Goal: Navigation & Orientation: Find specific page/section

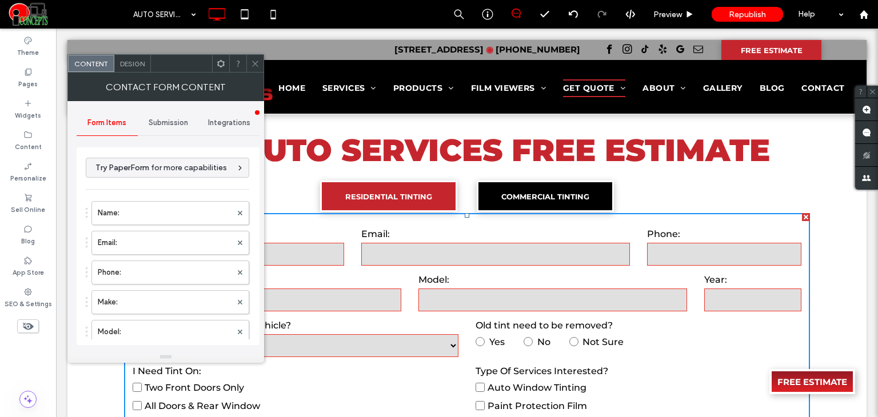
click at [181, 118] on span "Submission" at bounding box center [168, 122] width 39 height 9
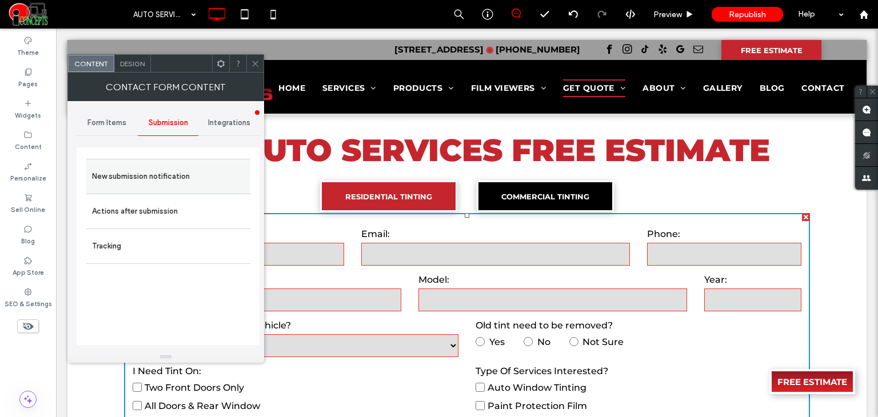
click at [143, 169] on label "New submission notification" at bounding box center [168, 176] width 153 height 23
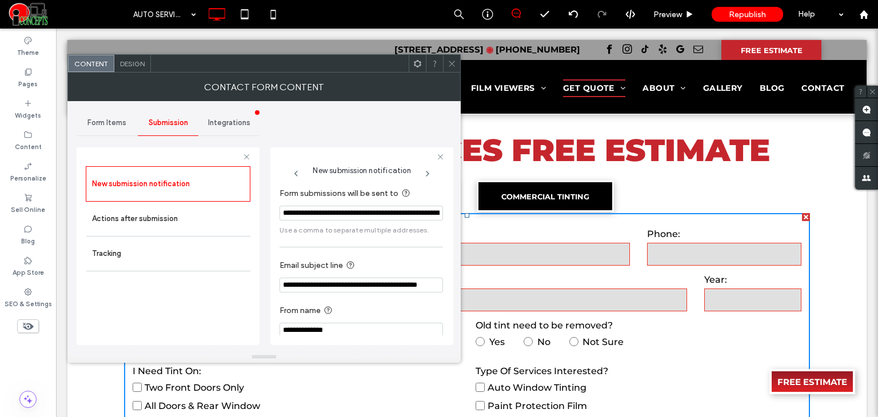
click at [386, 218] on input "**********" at bounding box center [360, 213] width 163 height 15
click at [406, 124] on div "**********" at bounding box center [264, 226] width 375 height 250
click at [452, 67] on icon at bounding box center [452, 63] width 9 height 9
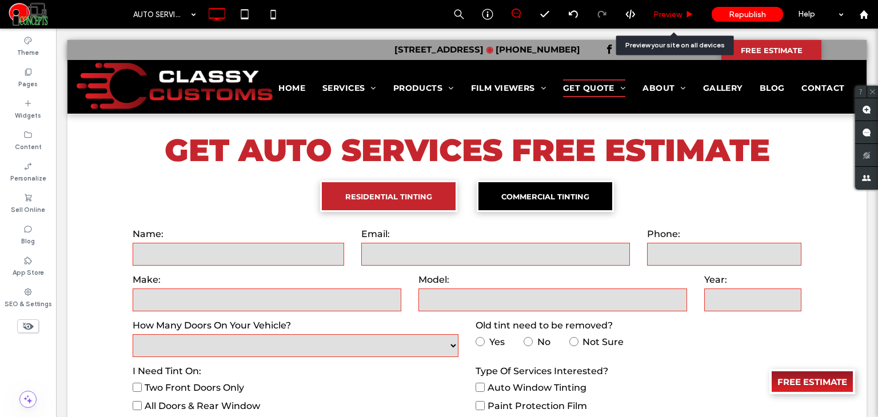
click at [671, 7] on div "Preview" at bounding box center [674, 14] width 58 height 29
click at [674, 11] on span "Preview" at bounding box center [667, 15] width 29 height 10
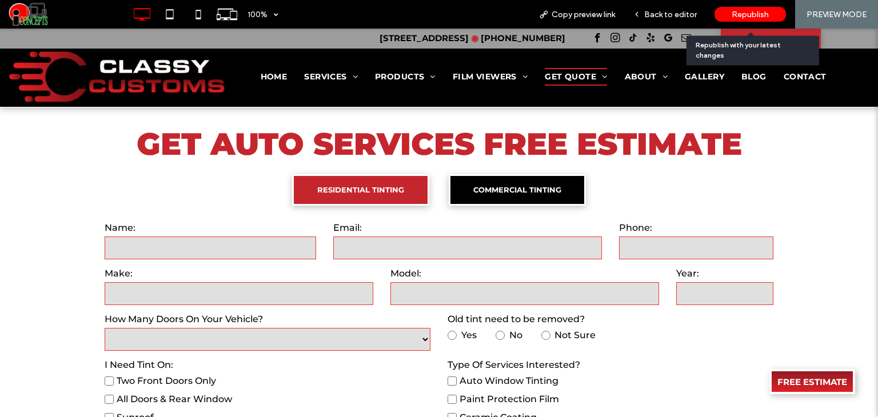
click at [757, 14] on span "Republish" at bounding box center [750, 15] width 37 height 10
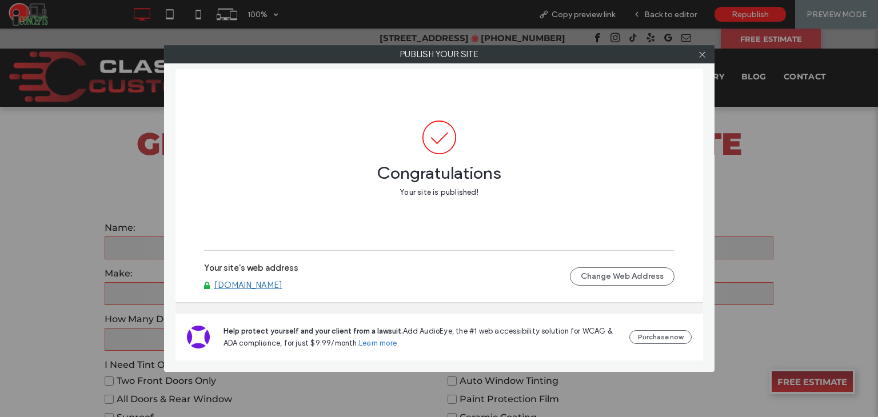
click at [282, 286] on link "[DOMAIN_NAME]" at bounding box center [248, 285] width 68 height 10
click at [702, 54] on use at bounding box center [702, 54] width 6 height 6
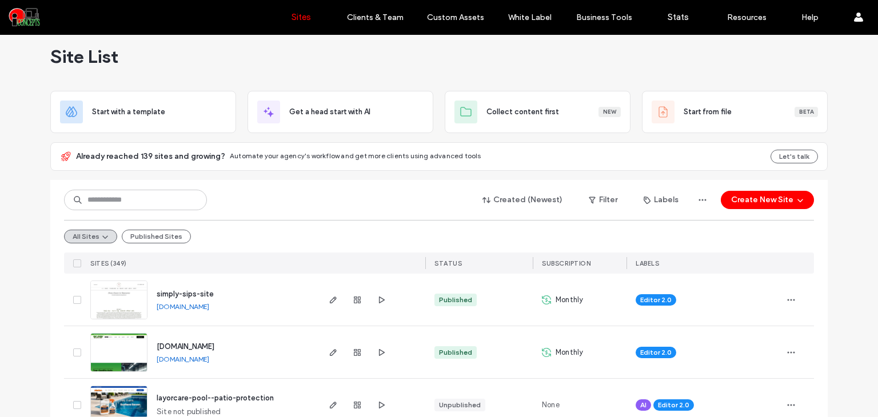
scroll to position [19, 0]
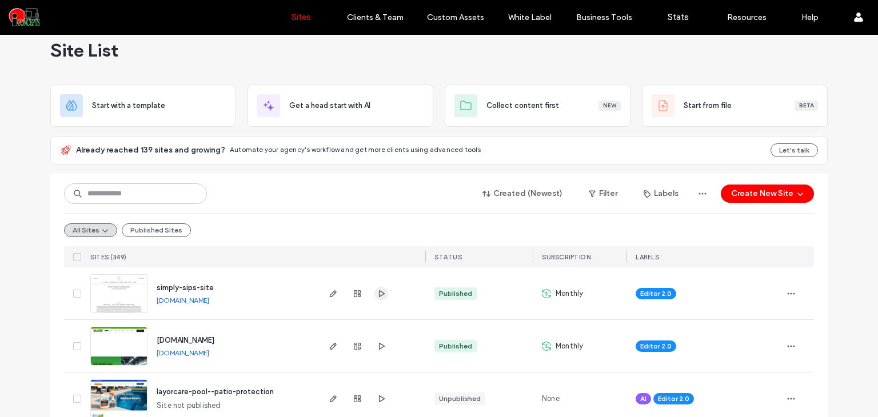
click at [378, 290] on icon "button" at bounding box center [381, 293] width 9 height 9
